Goal: Task Accomplishment & Management: Manage account settings

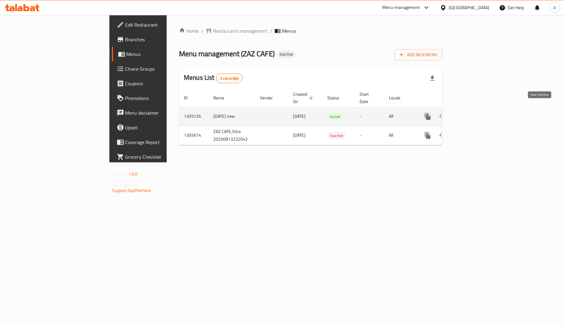
click at [475, 113] on icon "enhanced table" at bounding box center [471, 116] width 7 height 7
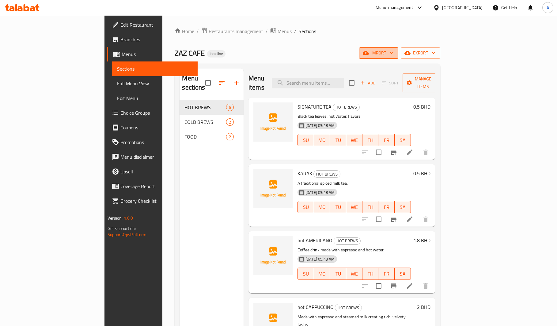
click at [393, 55] on span "import" at bounding box center [378, 53] width 29 height 8
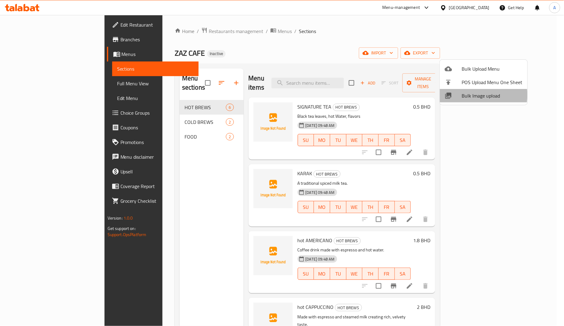
click at [465, 95] on span "Bulk Image upload" at bounding box center [492, 95] width 61 height 7
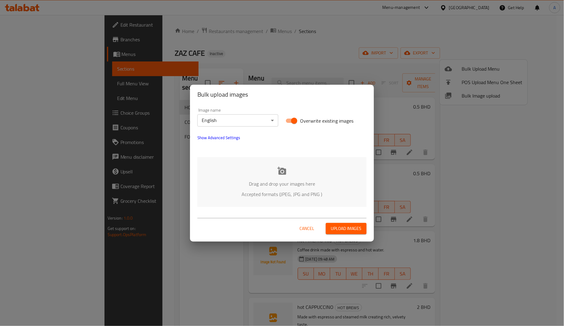
click at [282, 168] on icon at bounding box center [281, 171] width 9 height 8
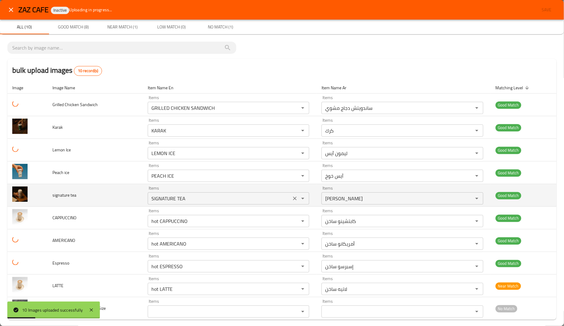
scroll to position [6, 0]
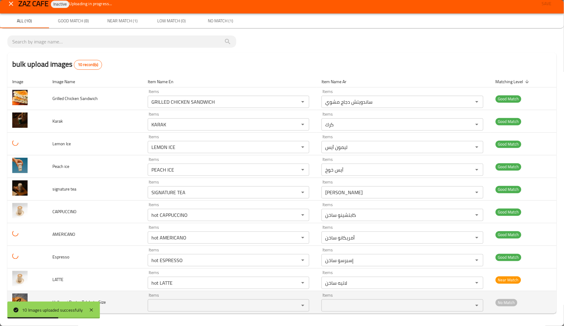
click at [109, 292] on td "Halloumi Pesto_Talabat - Size" at bounding box center [94, 303] width 95 height 23
click at [105, 294] on td "Halloumi Pesto_Talabat - Size" at bounding box center [94, 303] width 95 height 23
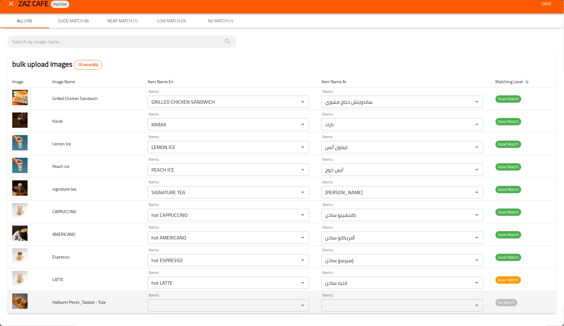
click at [55, 304] on span "Halloumi Pesto_Talabat - Size" at bounding box center [78, 303] width 53 height 8
copy span "Halloumi"
click at [210, 299] on div "Items Items" at bounding box center [228, 302] width 161 height 19
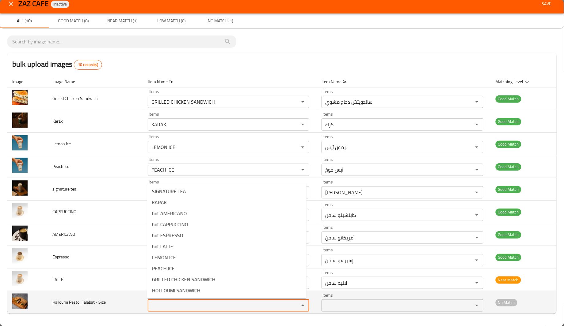
click at [207, 305] on Size "Items" at bounding box center [219, 306] width 140 height 9
paste Size "Halloumi"
type Size "Halloumi"
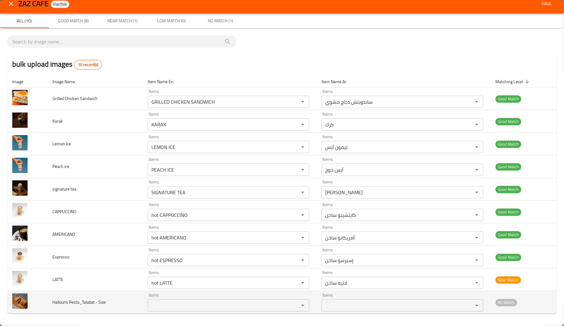
click at [71, 301] on span "Halloumi Pesto_Talabat - Size" at bounding box center [78, 303] width 53 height 8
copy span "Pesto_Talabat"
click at [71, 301] on span "Halloumi Pesto_Talabat - Size" at bounding box center [78, 303] width 53 height 8
drag, startPoint x: 78, startPoint y: 303, endPoint x: 68, endPoint y: 301, distance: 10.3
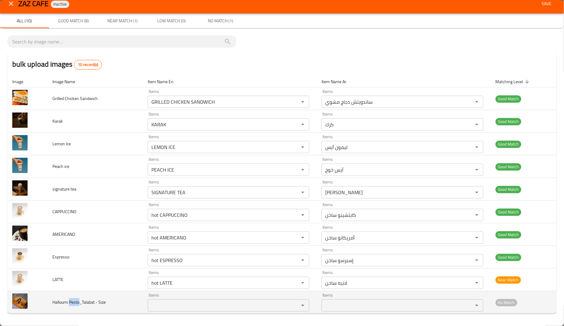
click at [68, 301] on span "Halloumi Pesto_Talabat - Size" at bounding box center [78, 303] width 53 height 8
copy span "Pesto"
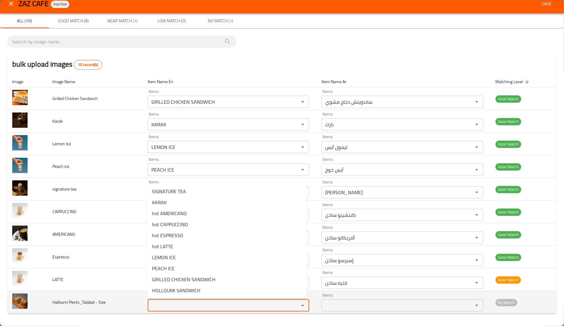
click at [190, 309] on Size "Items" at bounding box center [219, 306] width 140 height 9
paste Size "Pesto"
type Size "P"
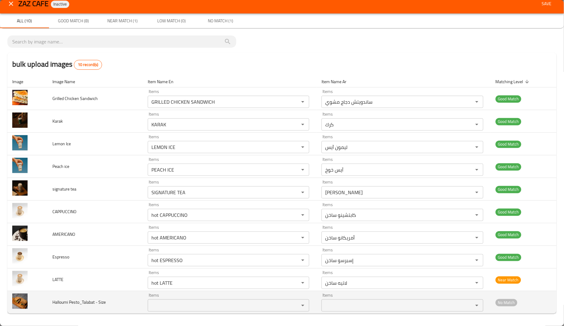
click at [111, 299] on td "Halloumi Pesto_Talabat - Size" at bounding box center [94, 303] width 95 height 23
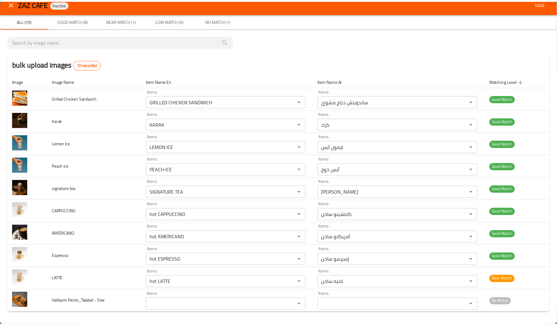
scroll to position [0, 0]
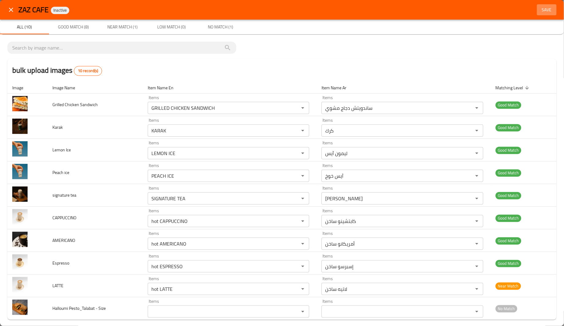
click at [539, 9] on span "Save" at bounding box center [546, 10] width 15 height 8
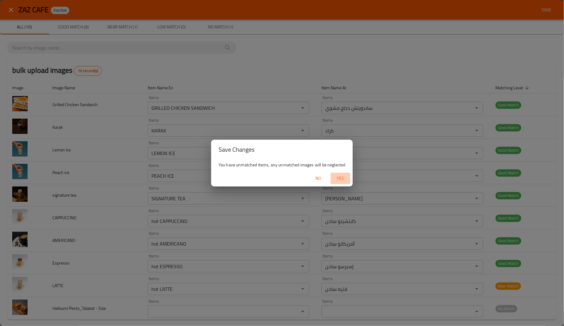
click at [341, 176] on span "Yes" at bounding box center [340, 179] width 15 height 8
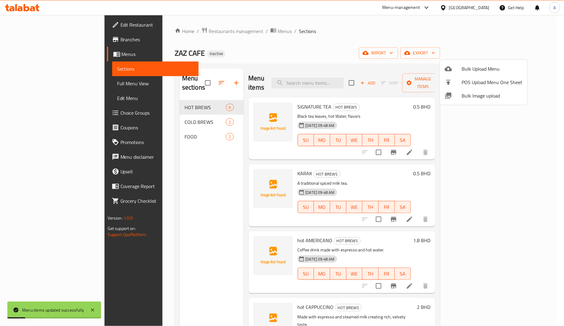
click at [183, 202] on div at bounding box center [282, 163] width 564 height 326
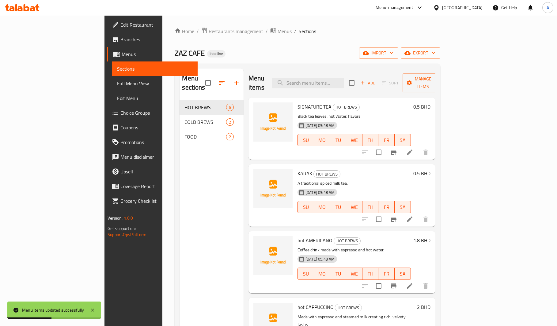
click at [184, 57] on div "ZAZ CAFE Inactive import export" at bounding box center [307, 52] width 265 height 11
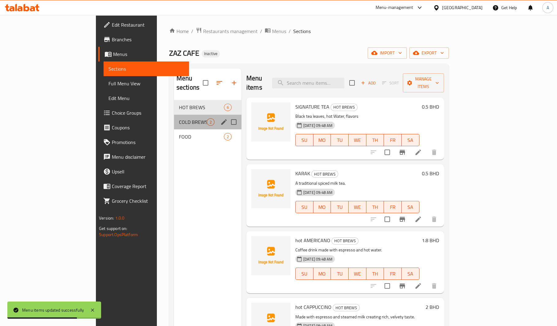
click at [174, 119] on div "COLD BREWS 2" at bounding box center [207, 122] width 67 height 15
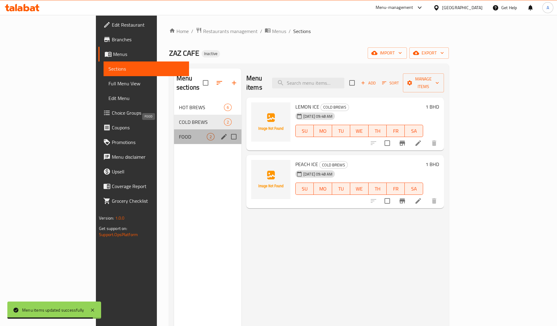
click at [179, 133] on span "FOOD" at bounding box center [193, 136] width 28 height 7
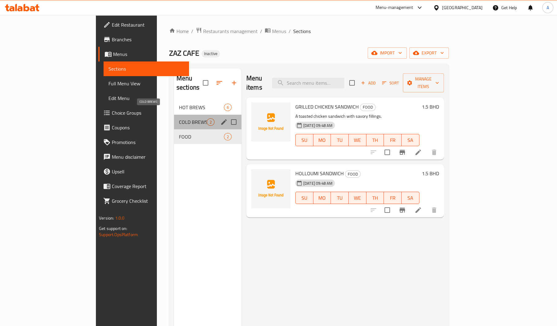
click at [179, 119] on span "COLD BREWS" at bounding box center [193, 122] width 28 height 7
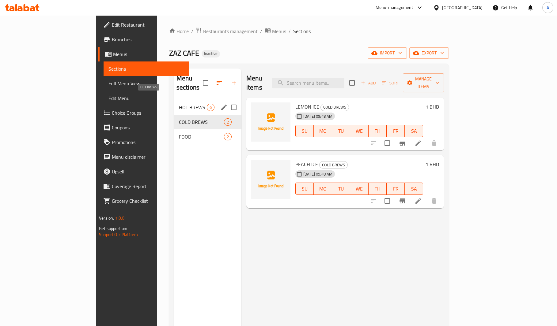
click at [179, 104] on span "HOT BREWS" at bounding box center [193, 107] width 28 height 7
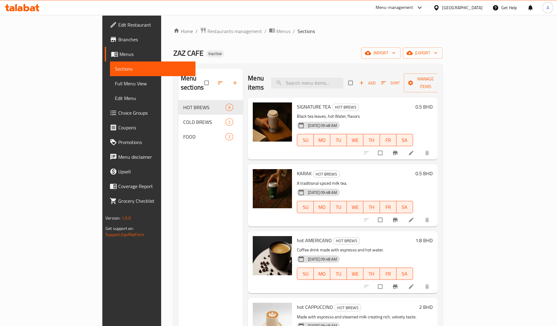
click at [178, 164] on div "Menu sections HOT BREWS 6 COLD BREWS 2 FOOD 2" at bounding box center [210, 232] width 65 height 326
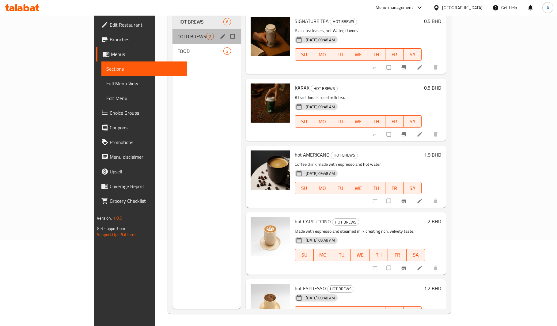
click at [172, 33] on div "COLD BREWS 2" at bounding box center [206, 36] width 68 height 15
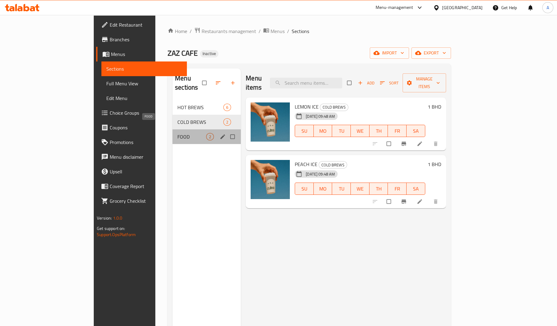
click at [177, 133] on span "FOOD" at bounding box center [191, 136] width 29 height 7
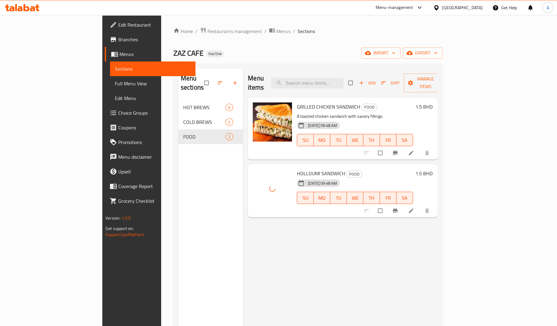
click at [243, 229] on div "Menu items Add Sort Manage items GRILLED CHICKEN SANDWICH FOOD A toasted chicke…" at bounding box center [340, 232] width 194 height 326
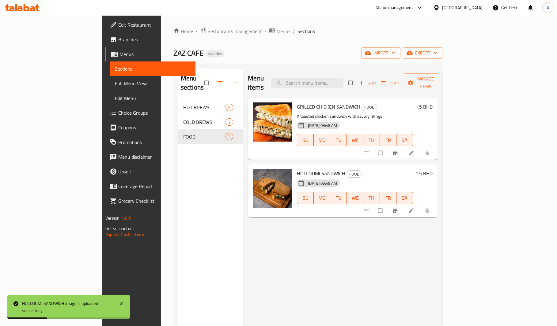
click at [178, 213] on div "Menu sections HOT BREWS 6 COLD BREWS 2 FOOD 2" at bounding box center [210, 232] width 65 height 326
click at [115, 85] on span "Full Menu View" at bounding box center [153, 83] width 76 height 7
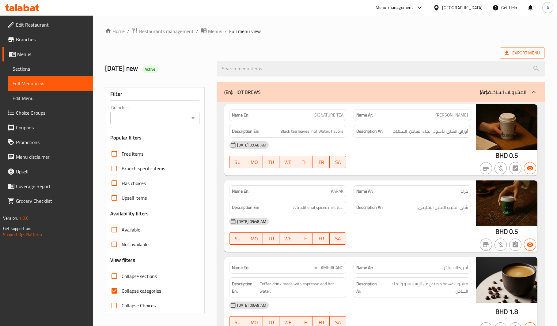
click at [348, 55] on div "Export Menu" at bounding box center [324, 52] width 439 height 11
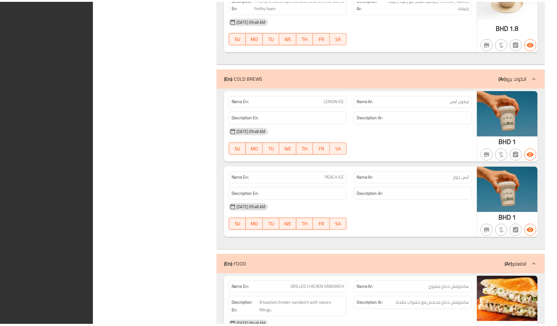
scroll to position [655, 0]
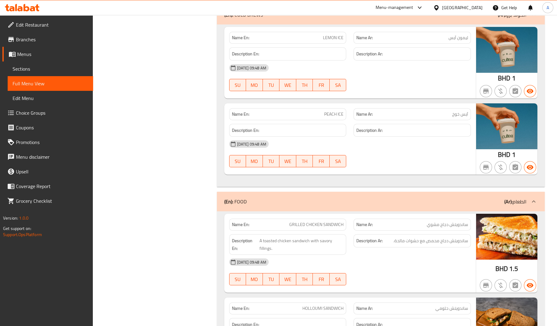
scroll to position [662, 0]
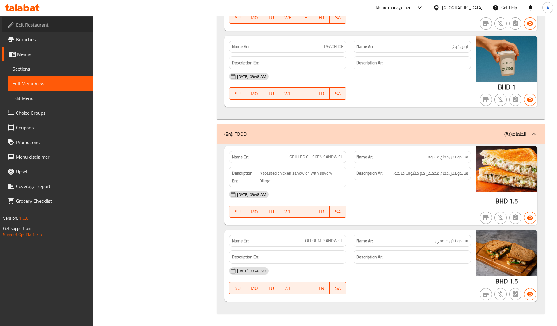
click at [41, 25] on span "Edit Restaurant" at bounding box center [52, 24] width 72 height 7
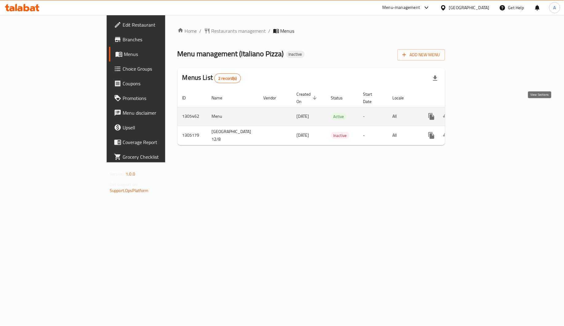
click at [479, 113] on icon "enhanced table" at bounding box center [475, 116] width 7 height 7
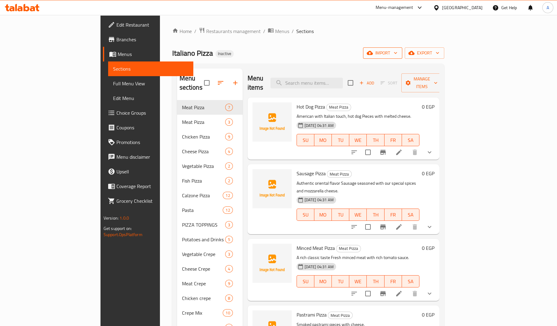
click at [397, 50] on span "import" at bounding box center [382, 53] width 29 height 8
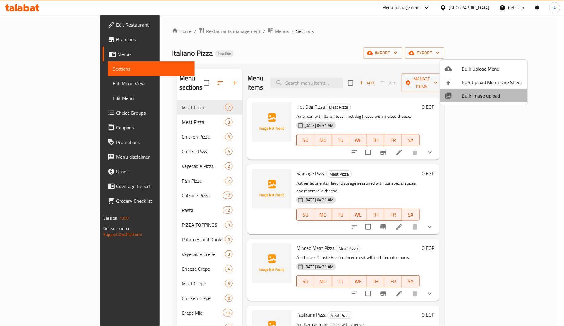
click at [468, 95] on span "Bulk Image upload" at bounding box center [492, 95] width 61 height 7
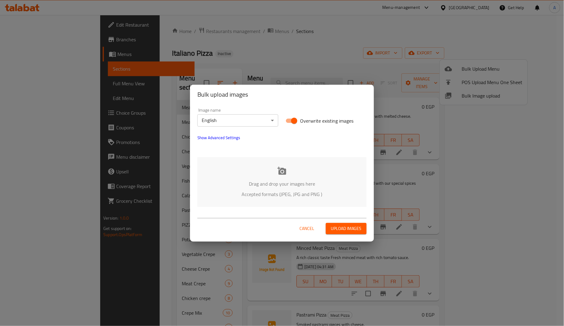
click at [268, 180] on p "Drag and drop your images here" at bounding box center [281, 183] width 151 height 7
click at [223, 123] on body "​ Menu-management Egypt Get Help A Edit Restaurant Branches Menus Sections Full…" at bounding box center [282, 170] width 564 height 311
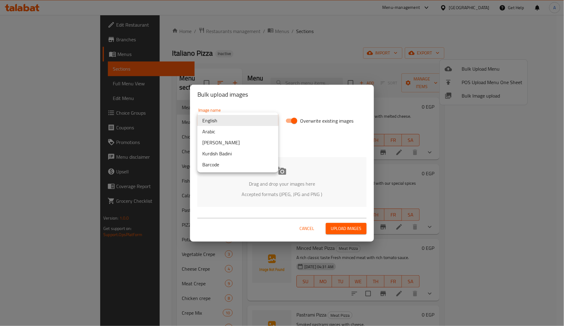
click at [222, 130] on li "Arabic" at bounding box center [237, 131] width 81 height 11
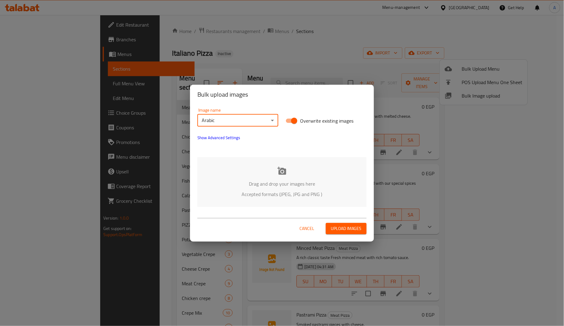
click at [251, 142] on div "Image name Arabic ​ Overwrite existing images Show Advanced Settings" at bounding box center [282, 128] width 176 height 48
click at [268, 167] on div "Drag and drop your images here Accepted formats (JPEG, JPG and PNG )" at bounding box center [281, 182] width 169 height 50
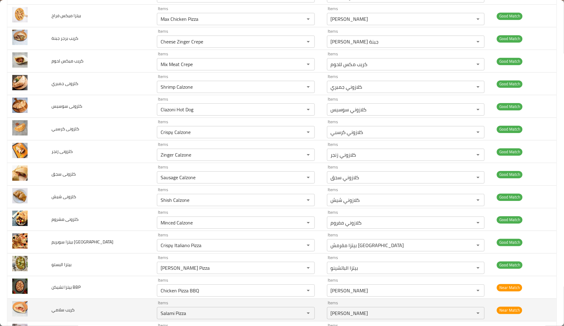
scroll to position [2006, 0]
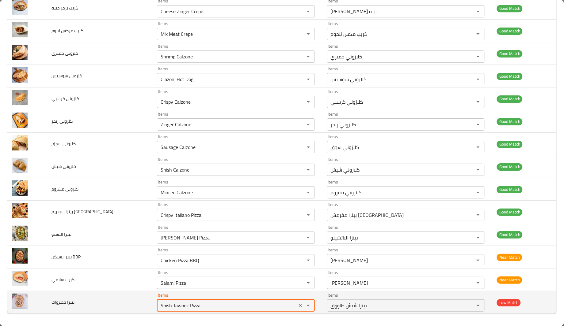
drag, startPoint x: 175, startPoint y: 307, endPoint x: 73, endPoint y: 301, distance: 102.5
click at [78, 302] on tr "بيتزا خضروات Items Shish Tawook Pizza Items Items بيتزا شيش طاووق Items Low Mat…" at bounding box center [281, 303] width 549 height 23
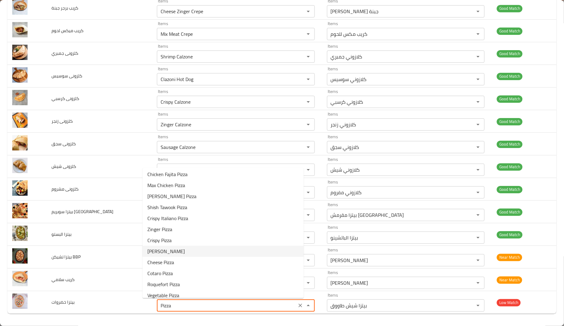
scroll to position [172, 0]
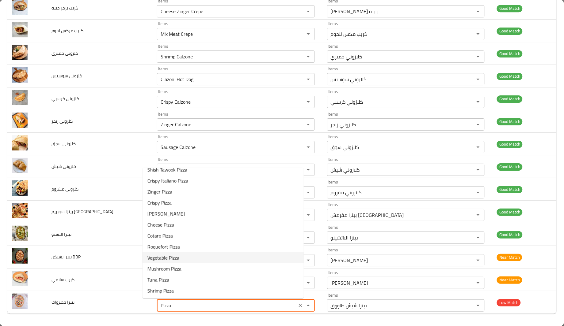
click at [177, 259] on span "Vegetable Pizza" at bounding box center [163, 257] width 32 height 7
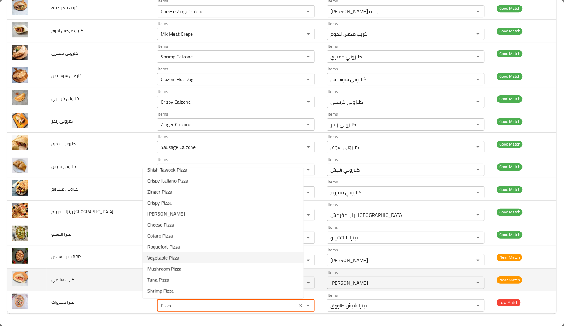
type خضروات "Vegetable Pizza"
type خضروات-ar "بيتزا خضار"
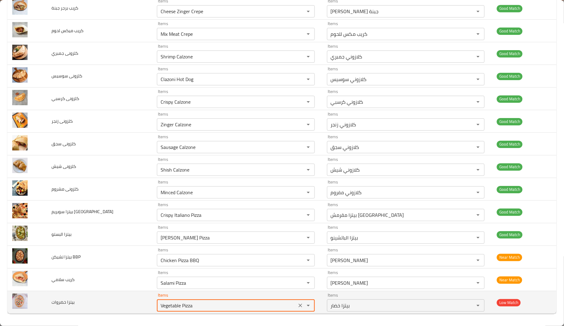
type خضروات "Vegetable Pizza"
click at [89, 303] on td "بيتزا خضروات" at bounding box center [99, 303] width 105 height 23
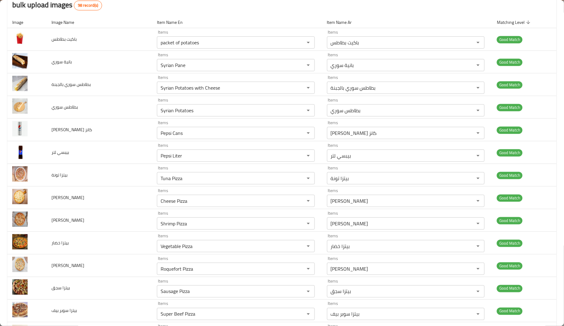
scroll to position [0, 0]
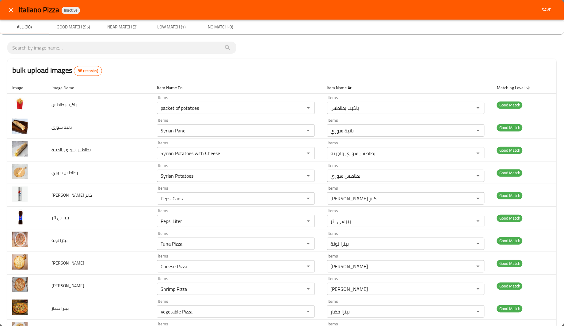
click at [216, 80] on div "bulk upload images 98 record(s)" at bounding box center [281, 70] width 549 height 23
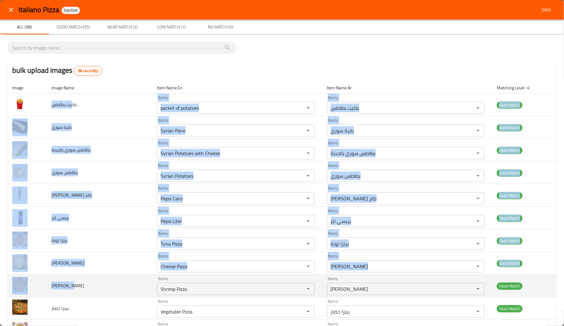
drag, startPoint x: 72, startPoint y: 97, endPoint x: 58, endPoint y: 277, distance: 180.0
click at [58, 277] on td "بيتزا جمبري" at bounding box center [99, 286] width 105 height 23
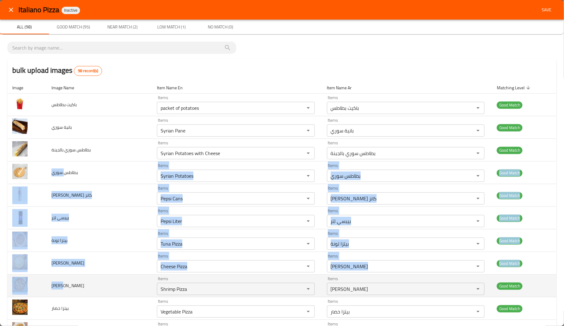
drag, startPoint x: 66, startPoint y: 290, endPoint x: 65, endPoint y: 283, distance: 7.1
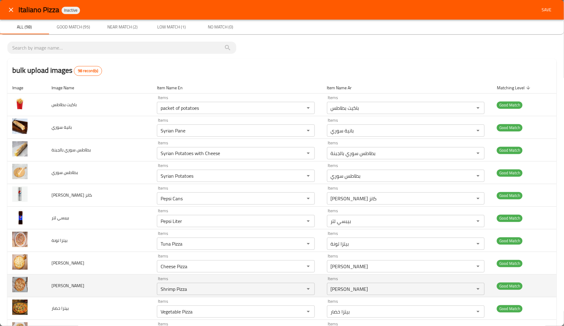
click at [63, 277] on td "بيتزا جمبري" at bounding box center [99, 286] width 105 height 23
drag, startPoint x: 65, startPoint y: 288, endPoint x: 56, endPoint y: 287, distance: 9.3
click at [56, 287] on span "بيتزا جمبري" at bounding box center [67, 286] width 33 height 8
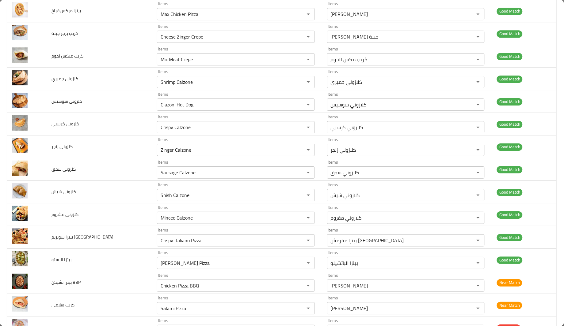
scroll to position [2006, 0]
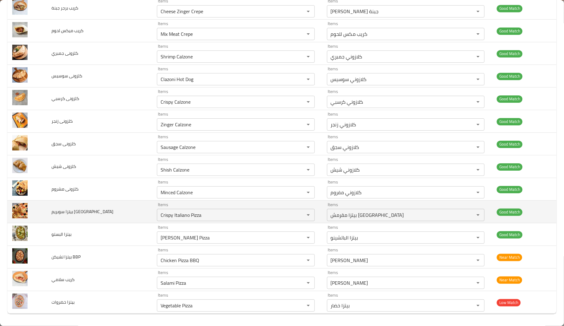
click at [84, 220] on td "بيتزا سوبريم إيطاليانو" at bounding box center [99, 212] width 105 height 23
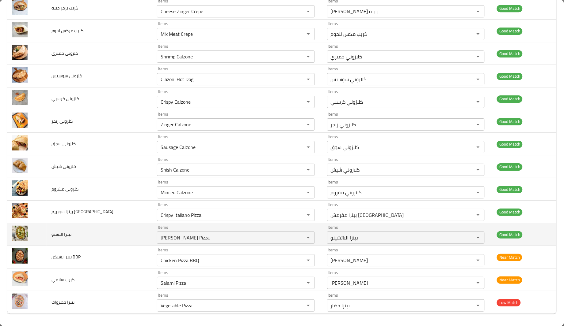
click at [81, 246] on td "بيتزا البستو" at bounding box center [99, 235] width 105 height 23
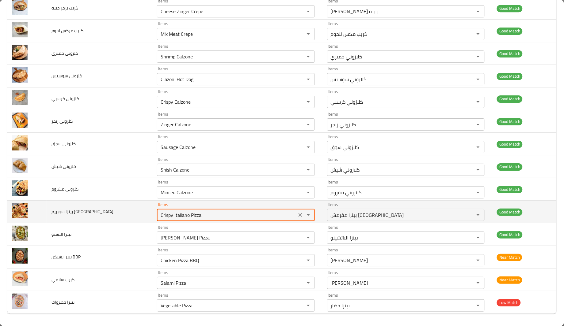
click at [166, 215] on إيطاليانو "Crispy Italiano Pizza" at bounding box center [227, 215] width 136 height 9
drag, startPoint x: 175, startPoint y: 216, endPoint x: 93, endPoint y: 220, distance: 82.2
click at [93, 220] on tr "بيتزا سوبريم إيطاليانو Items Crispy Italiano Pizza Items Items بيتزا مقرمش إيطا…" at bounding box center [281, 212] width 549 height 23
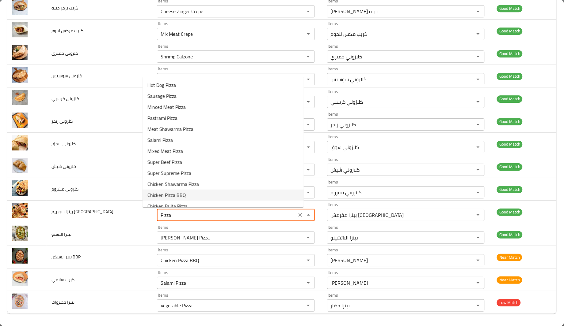
scroll to position [46, 0]
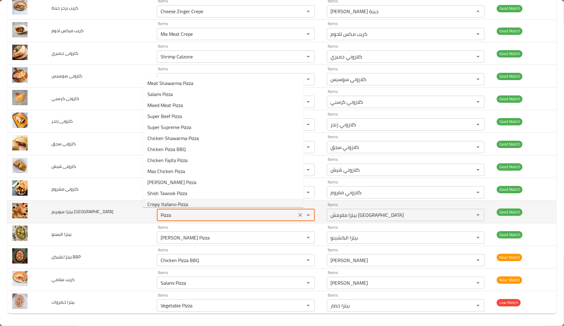
click at [157, 220] on div "Pizza Items" at bounding box center [236, 215] width 158 height 12
click at [159, 212] on إيطاليانو "Pizza" at bounding box center [227, 215] width 136 height 9
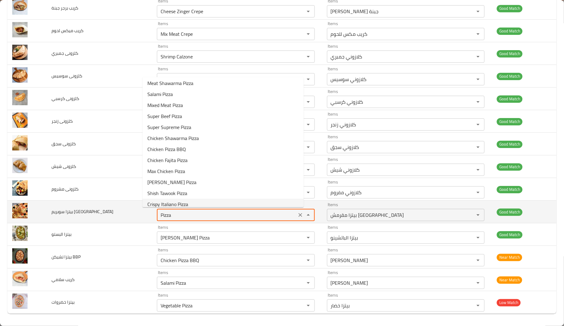
type إيطاليانو "Crispy Italiano Pizza"
click at [97, 211] on td "بيتزا سوبريم إيطاليانو" at bounding box center [99, 212] width 105 height 23
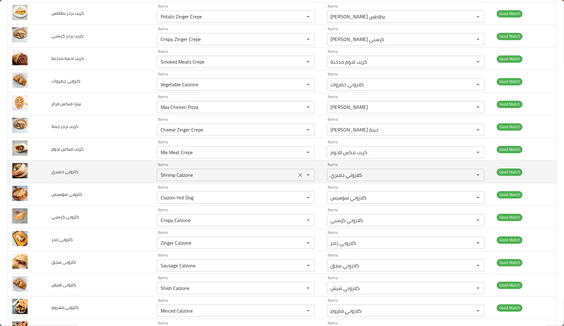
scroll to position [1868, 0]
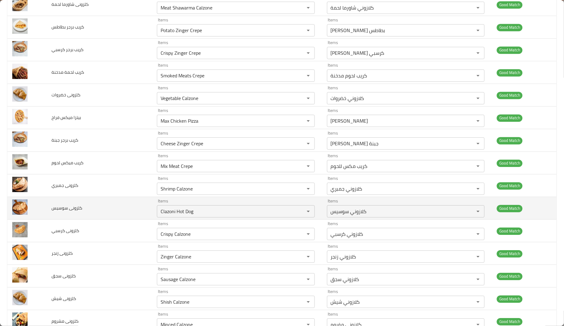
click at [96, 208] on td "كلزونى سوسيس" at bounding box center [99, 208] width 105 height 23
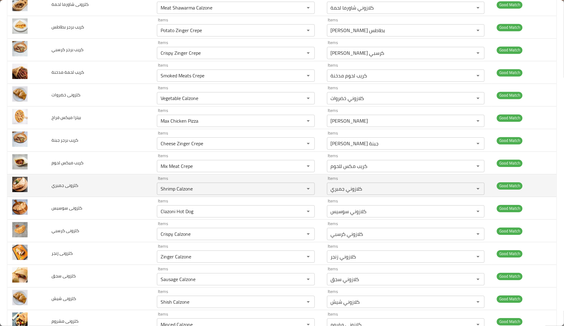
click at [100, 191] on td "كلزونى جمبري" at bounding box center [99, 186] width 105 height 23
click at [87, 190] on td "كلزونى جمبري" at bounding box center [99, 186] width 105 height 23
click at [67, 190] on span "كلزونى جمبري" at bounding box center [64, 186] width 27 height 8
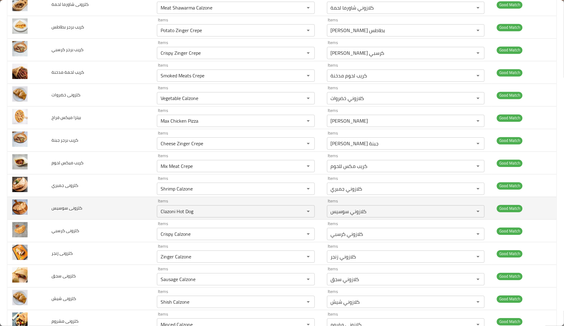
click at [75, 205] on td "كلزونى سوسيس" at bounding box center [99, 208] width 105 height 23
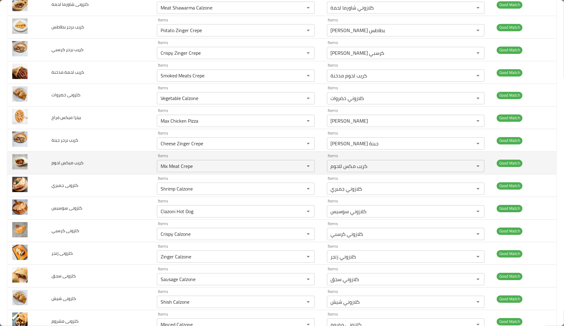
click at [79, 166] on span "كريب ميكس لحوم" at bounding box center [67, 163] width 32 height 8
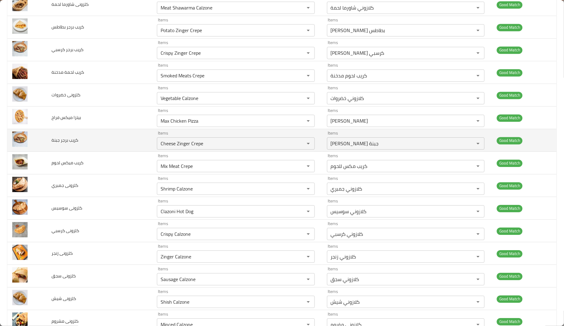
click at [98, 141] on td "كريب برجر جبنة" at bounding box center [99, 140] width 105 height 23
click at [102, 138] on td "كريب برجر جبنة" at bounding box center [99, 140] width 105 height 23
click at [126, 143] on td "كريب برجر جبنة" at bounding box center [99, 140] width 105 height 23
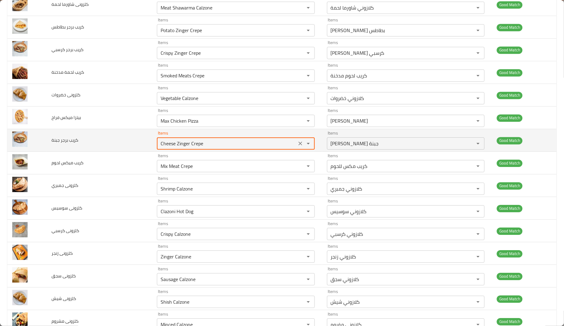
click at [165, 148] on جبنة "Cheese Zinger Crepe" at bounding box center [227, 143] width 136 height 9
click at [165, 148] on جبنة "Cheese Crepe" at bounding box center [227, 143] width 136 height 9
drag, startPoint x: 166, startPoint y: 149, endPoint x: 172, endPoint y: 150, distance: 6.6
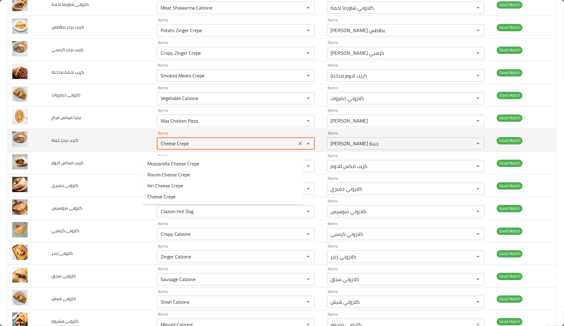
click at [172, 148] on جبنة "Cheese Crepe" at bounding box center [227, 143] width 136 height 9
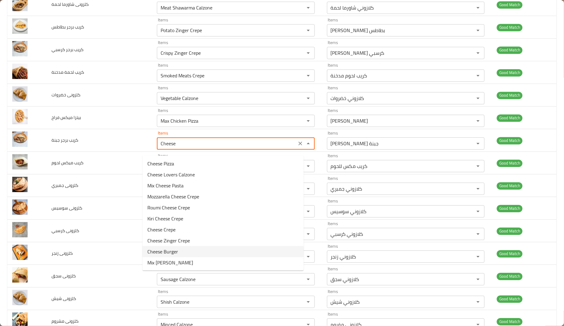
click at [177, 253] on جبنة-option-8 "Cheese Burger" at bounding box center [222, 252] width 161 height 11
type جبنة "Cheese Burger"
type جبنة-ar "برجر جبنة"
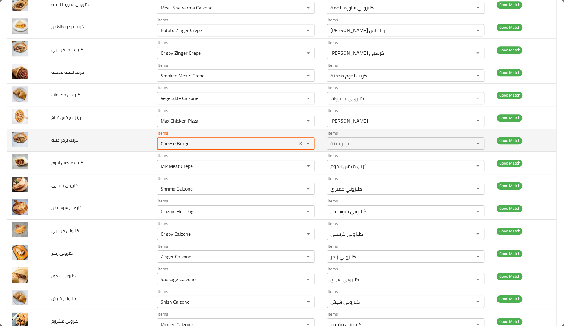
click at [185, 146] on جبنة "Cheese Burger" at bounding box center [227, 143] width 136 height 9
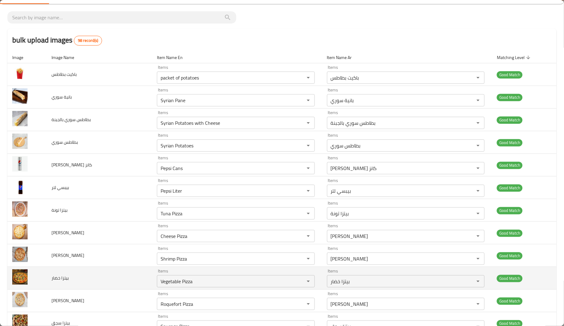
scroll to position [46, 0]
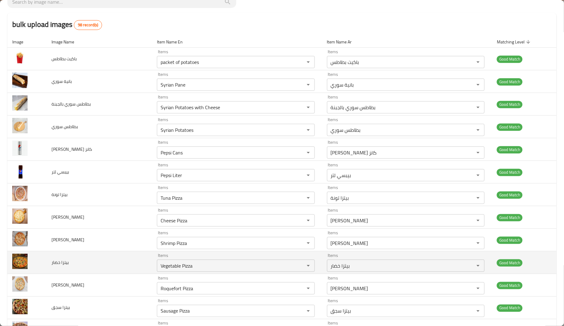
type جبنة "Cheese Burger"
click at [129, 266] on td "بيتزا خضار" at bounding box center [99, 263] width 105 height 23
click at [159, 266] on خضار "Vegetable Pizza" at bounding box center [227, 266] width 136 height 9
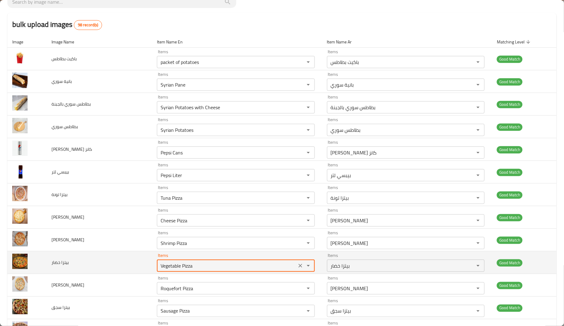
click at [159, 266] on خضار "Vegetable Pizza" at bounding box center [227, 266] width 136 height 9
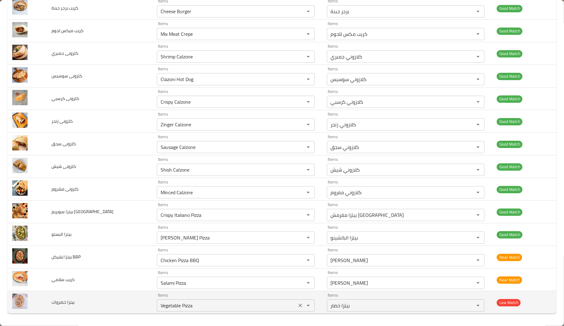
click at [296, 307] on div "enhanced table" at bounding box center [304, 306] width 16 height 9
click at [298, 307] on icon "Clear" at bounding box center [300, 306] width 4 height 4
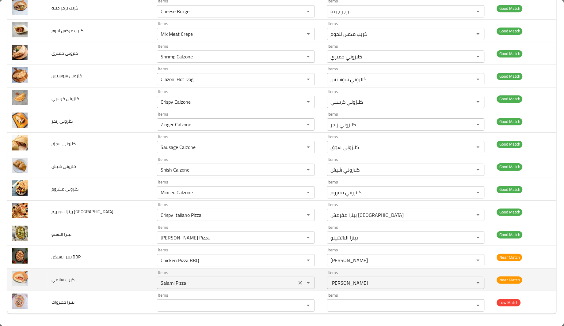
click at [234, 279] on سلامي "Salami Pizza" at bounding box center [227, 283] width 136 height 9
click at [168, 286] on سلامي "Salami Pizza" at bounding box center [227, 283] width 136 height 9
click at [168, 285] on سلامي "Salami Pizza" at bounding box center [227, 283] width 136 height 9
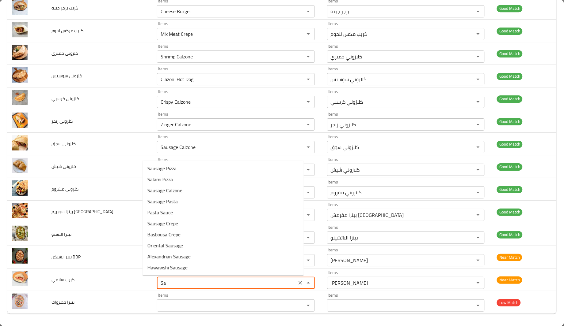
type سلامي "S"
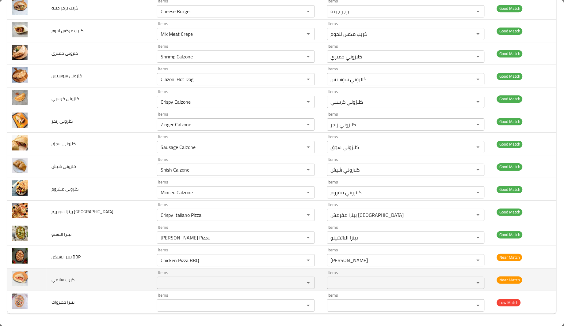
click at [115, 283] on td "كريب سلامي" at bounding box center [99, 280] width 105 height 23
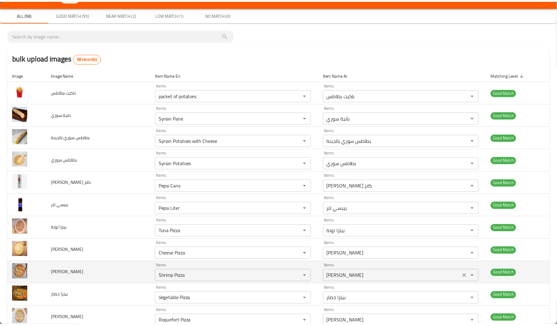
scroll to position [0, 0]
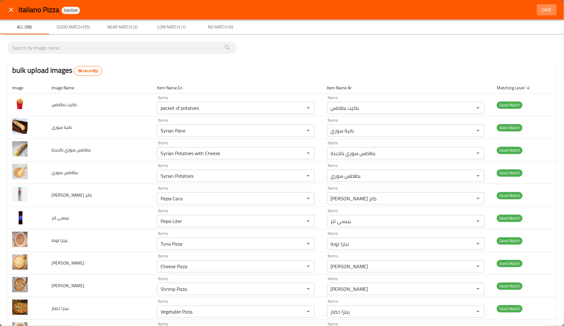
click at [539, 9] on span "Save" at bounding box center [546, 10] width 15 height 8
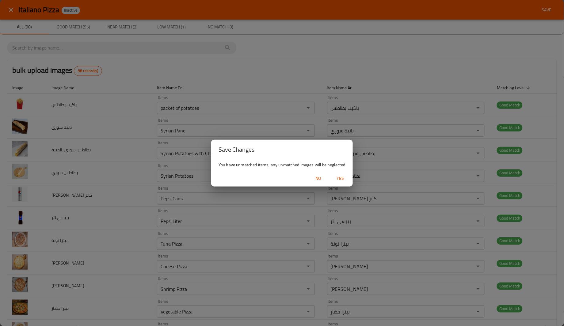
click at [344, 177] on span "Yes" at bounding box center [340, 179] width 15 height 8
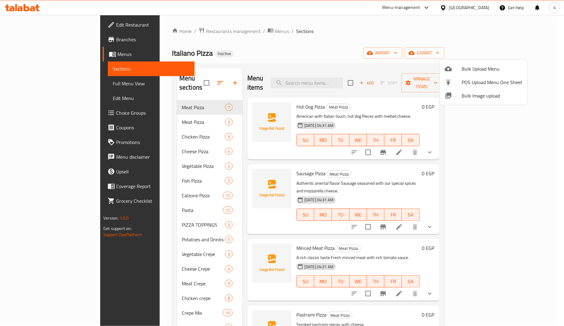
click at [130, 124] on div at bounding box center [282, 163] width 564 height 326
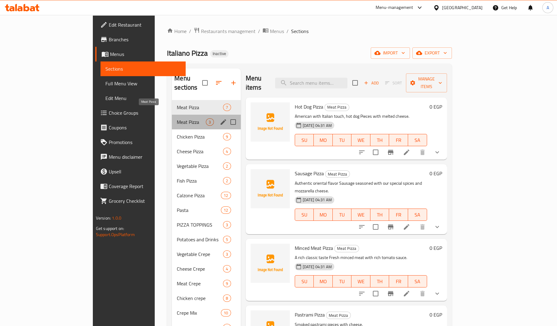
click at [177, 119] on span "Meat Pizza" at bounding box center [191, 122] width 29 height 7
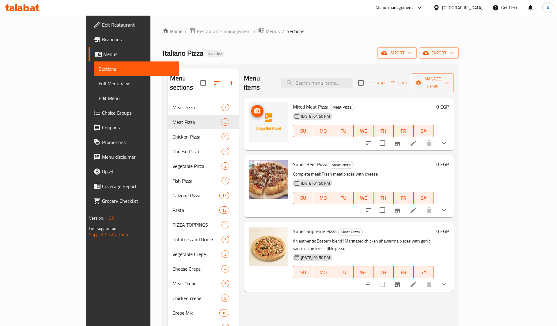
click at [266, 103] on img at bounding box center [268, 122] width 39 height 39
click at [293, 102] on span "Mixed Meat Pizza" at bounding box center [311, 106] width 36 height 9
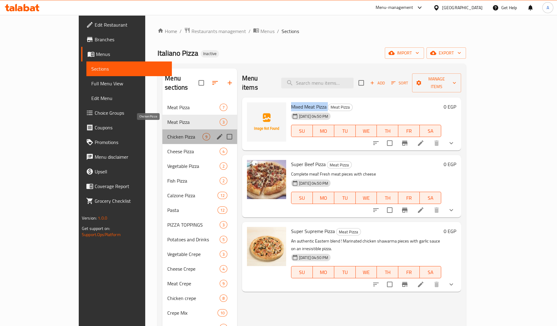
click at [167, 133] on span "Chicken Pizza" at bounding box center [184, 136] width 35 height 7
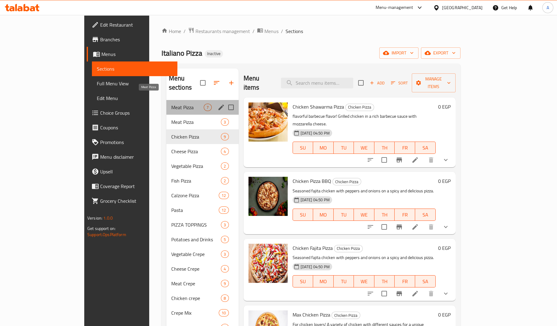
click at [171, 104] on span "Meat Pizza" at bounding box center [187, 107] width 33 height 7
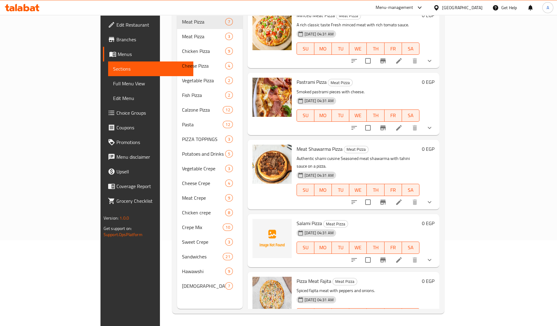
scroll to position [64, 0]
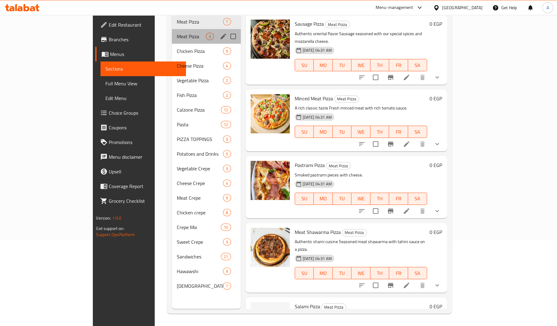
click at [172, 33] on div "Meat Pizza 3" at bounding box center [206, 36] width 69 height 15
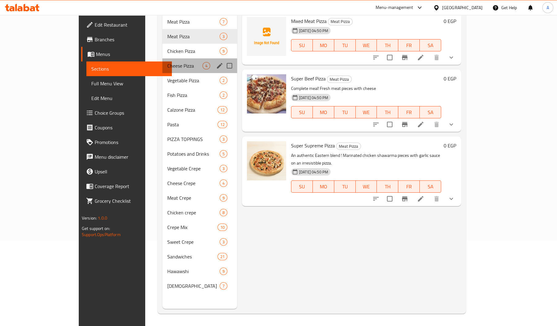
click at [162, 58] on div "Cheese Pizza 4" at bounding box center [199, 65] width 75 height 15
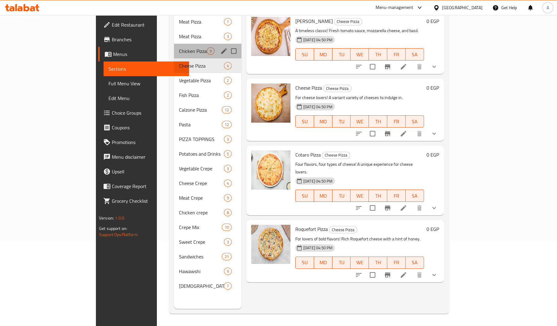
click at [174, 44] on div "Chicken Pizza 9" at bounding box center [207, 51] width 67 height 15
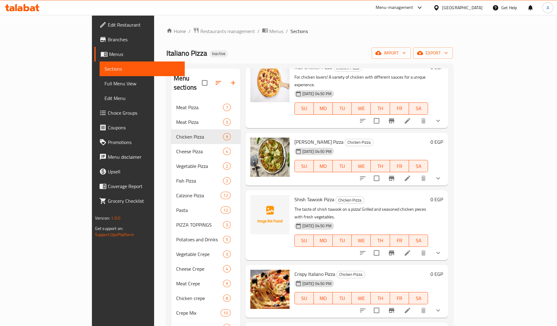
scroll to position [86, 0]
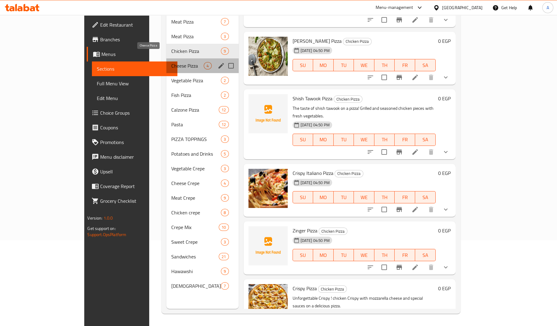
click at [171, 62] on span "Cheese Pizza" at bounding box center [187, 65] width 33 height 7
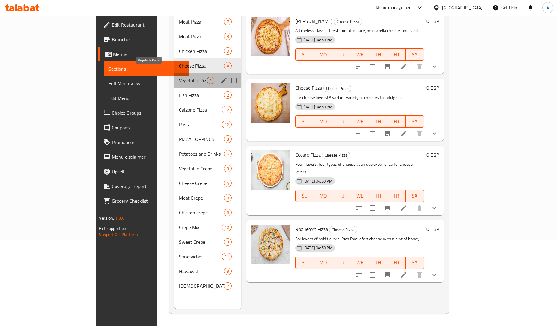
click at [179, 77] on span "Vegetable Pizza" at bounding box center [193, 80] width 28 height 7
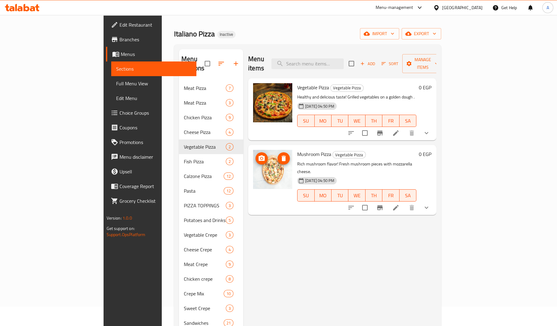
scroll to position [18, 0]
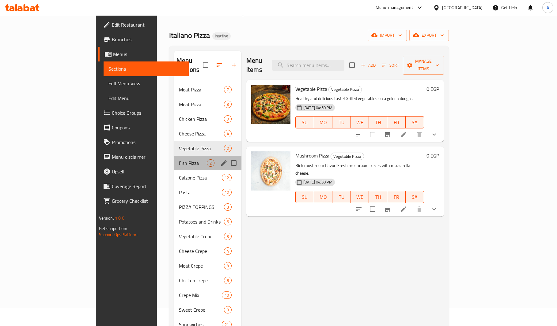
click at [178, 156] on div "Fish Pizza 2" at bounding box center [207, 163] width 67 height 15
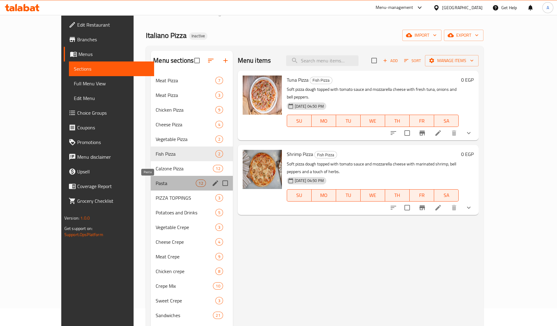
click at [156, 186] on span "Pasta" at bounding box center [176, 183] width 40 height 7
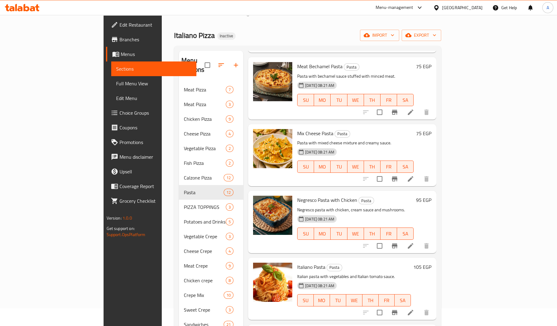
scroll to position [86, 0]
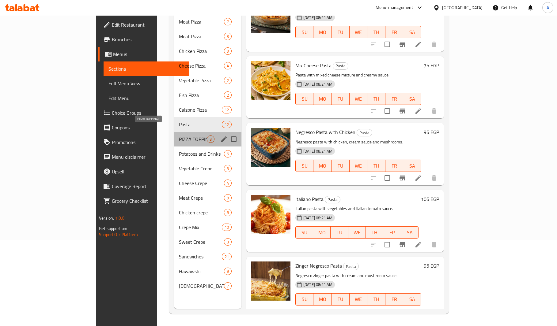
click at [179, 136] on span "PIZZA TOPPINGS" at bounding box center [193, 139] width 28 height 7
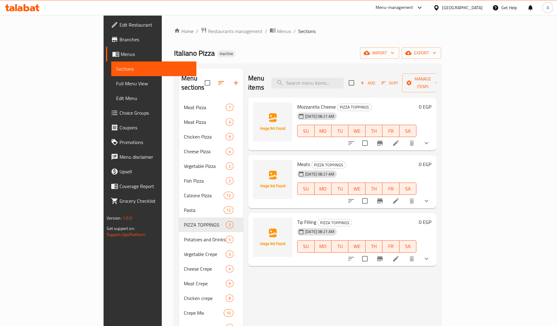
scroll to position [0, 0]
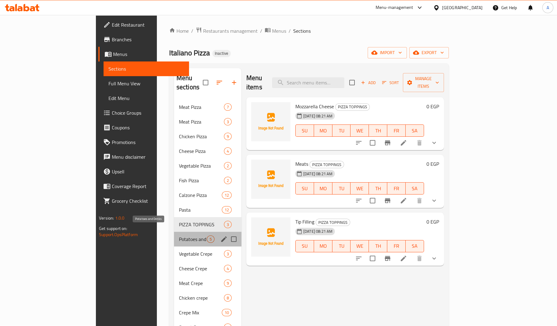
click at [179, 236] on span "Potatoes and Drinks" at bounding box center [193, 239] width 28 height 7
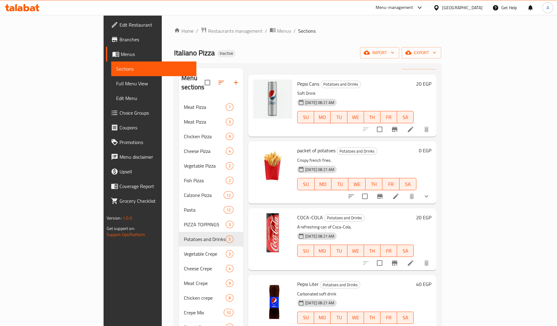
scroll to position [86, 0]
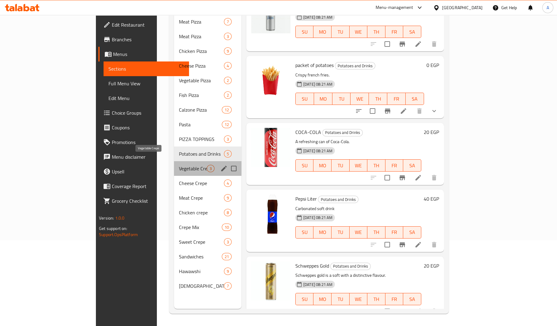
click at [179, 165] on span "Vegetable Crepe" at bounding box center [193, 168] width 28 height 7
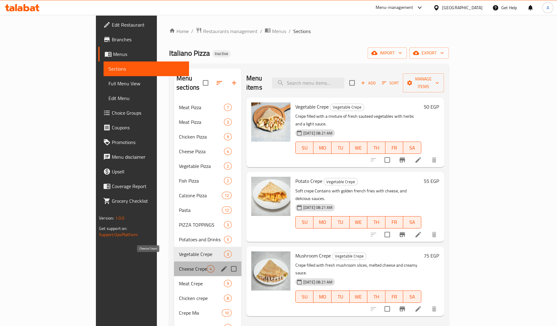
click at [179, 266] on span "Cheese Crepe" at bounding box center [193, 269] width 28 height 7
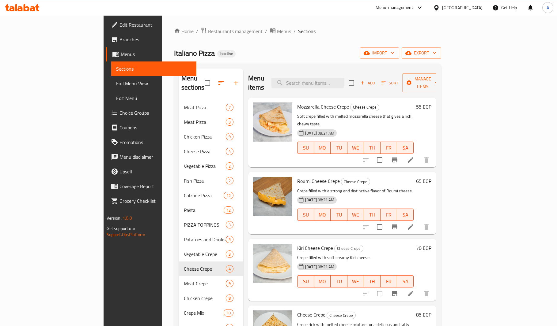
scroll to position [86, 0]
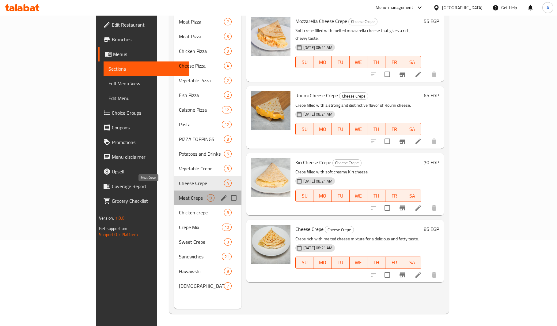
click at [179, 194] on span "Meat Crepe" at bounding box center [193, 197] width 28 height 7
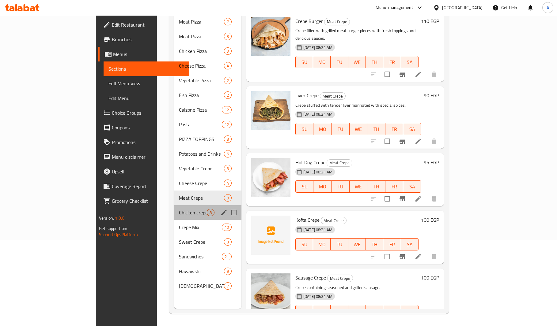
click at [174, 205] on div "Chicken crepe 8" at bounding box center [207, 212] width 67 height 15
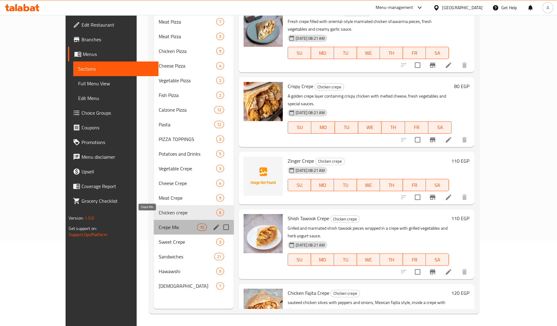
click at [159, 224] on span "Crepe Mix" at bounding box center [178, 227] width 38 height 7
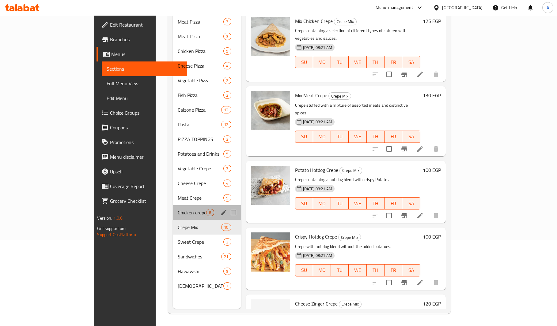
click at [173, 207] on div "Chicken crepe 8" at bounding box center [207, 212] width 68 height 15
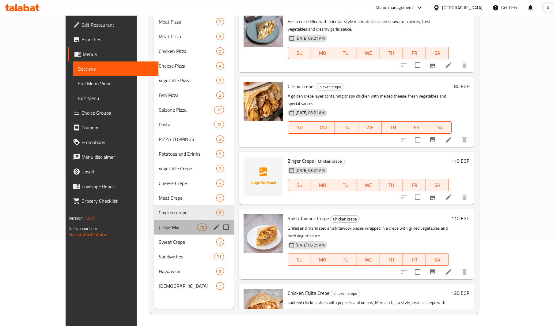
click at [157, 220] on div "Crepe Mix 10" at bounding box center [194, 227] width 80 height 15
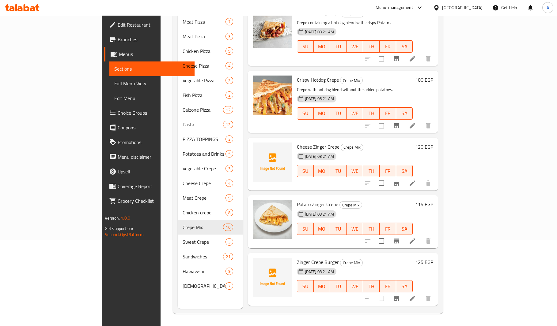
scroll to position [167, 0]
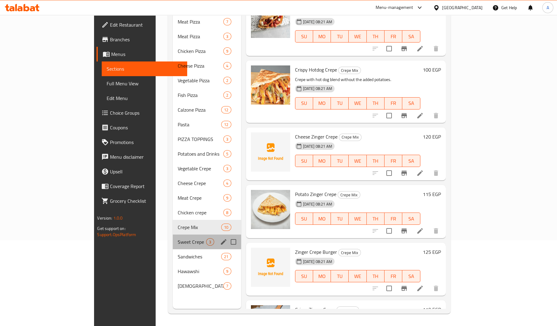
click at [173, 239] on div "Sweet Crepe 3" at bounding box center [207, 242] width 68 height 15
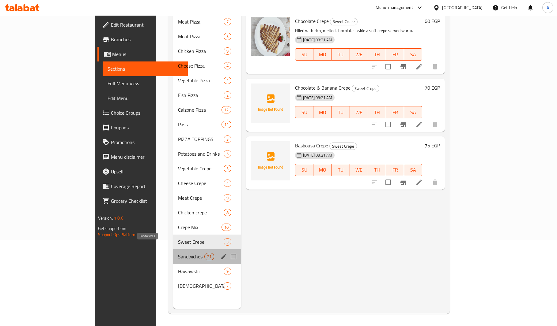
click at [178, 253] on span "Sandwiches" at bounding box center [191, 256] width 26 height 7
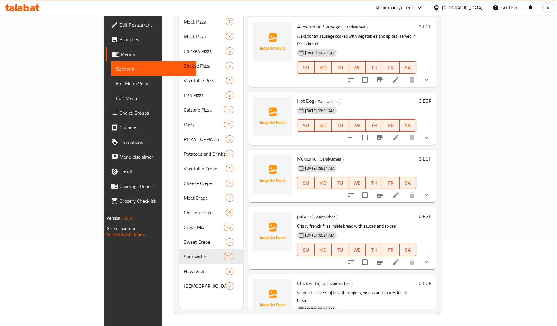
scroll to position [145, 0]
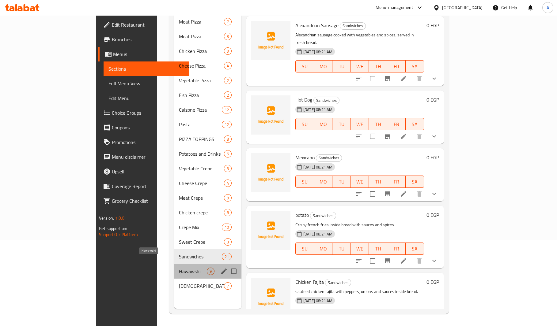
click at [179, 268] on span "Hawawshi" at bounding box center [193, 271] width 28 height 7
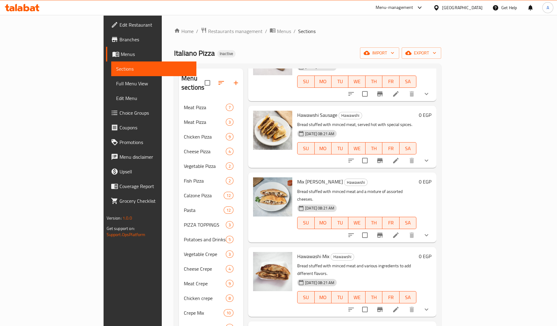
scroll to position [86, 0]
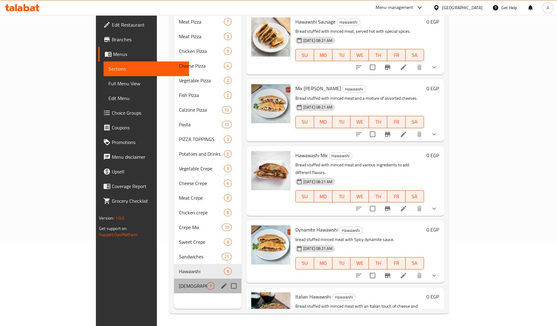
click at [174, 279] on div "Syrian 7" at bounding box center [207, 286] width 67 height 15
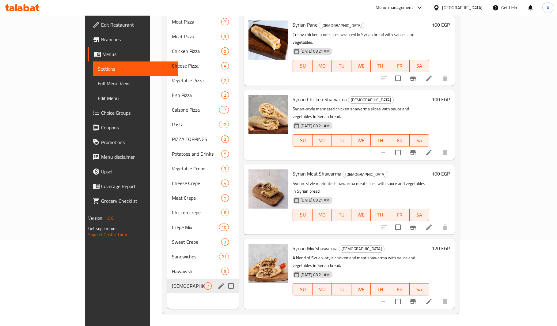
scroll to position [156, 0]
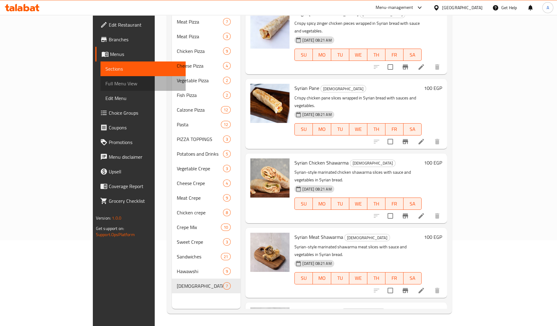
click at [105, 81] on span "Full Menu View" at bounding box center [143, 83] width 76 height 7
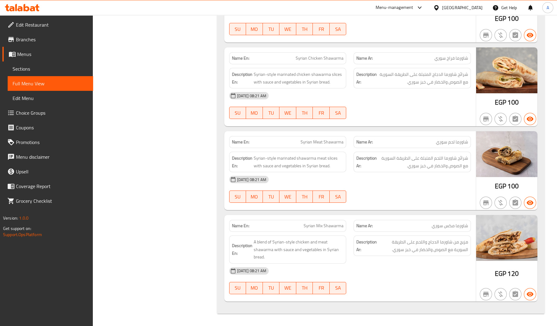
click at [41, 19] on link "Edit Restaurant" at bounding box center [47, 24] width 91 height 15
